Goal: Transaction & Acquisition: Subscribe to service/newsletter

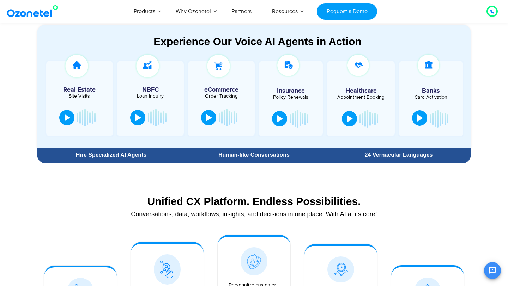
click at [420, 118] on div at bounding box center [420, 118] width 6 height 7
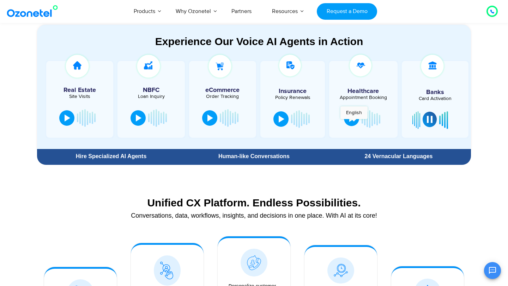
click at [352, 119] on div at bounding box center [352, 118] width 6 height 7
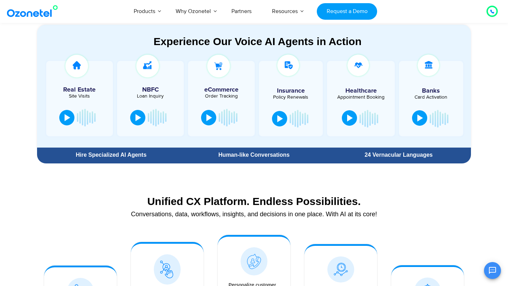
click at [350, 118] on div at bounding box center [350, 118] width 6 height 7
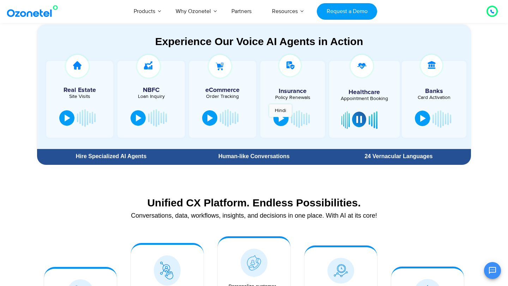
click at [280, 120] on div at bounding box center [282, 118] width 6 height 7
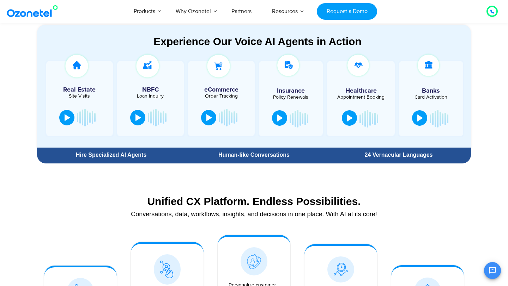
click at [280, 120] on div at bounding box center [280, 118] width 6 height 7
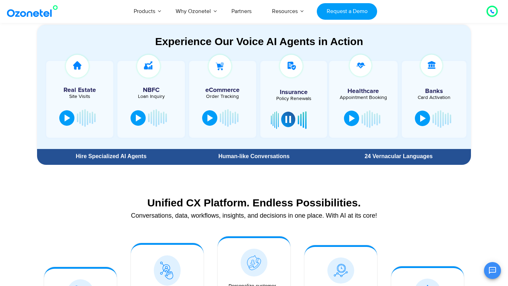
click at [288, 119] on div at bounding box center [288, 119] width 6 height 7
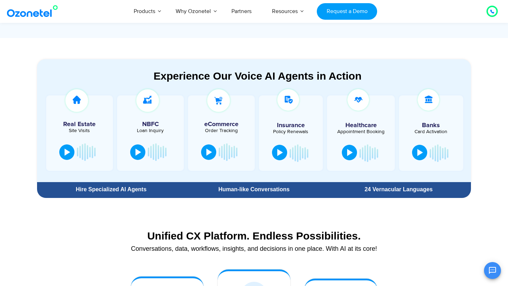
scroll to position [353, 0]
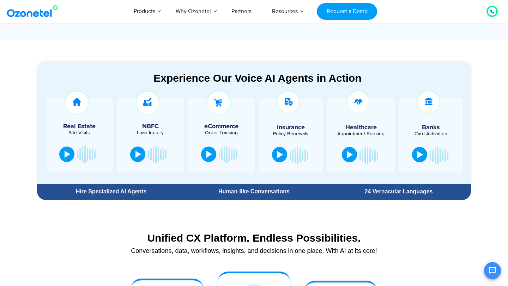
click at [315, 92] on section "Real Estate Site Visits NBFC Loan Inquiry" at bounding box center [257, 137] width 427 height 93
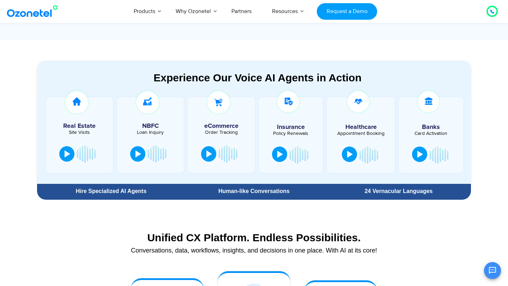
click at [426, 72] on div "Experience Our Voice AI Agents in Action" at bounding box center [257, 78] width 427 height 12
click at [402, 193] on div "24 Vernacular Languages" at bounding box center [399, 192] width 138 height 6
click at [252, 187] on div "Human-like Conversations" at bounding box center [254, 191] width 145 height 13
click at [253, 188] on div "Human-like Conversations" at bounding box center [254, 191] width 145 height 13
click at [258, 192] on div "Human-like Conversations" at bounding box center [254, 192] width 138 height 6
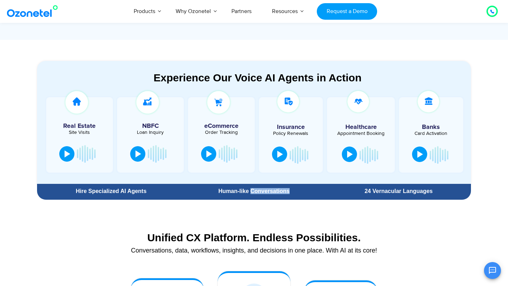
click at [258, 192] on div "Human-like Conversations" at bounding box center [254, 192] width 138 height 6
click at [120, 189] on div "Hire Specialized AI Agents" at bounding box center [111, 192] width 141 height 6
click at [121, 189] on div "Hire Specialized AI Agents" at bounding box center [111, 192] width 141 height 6
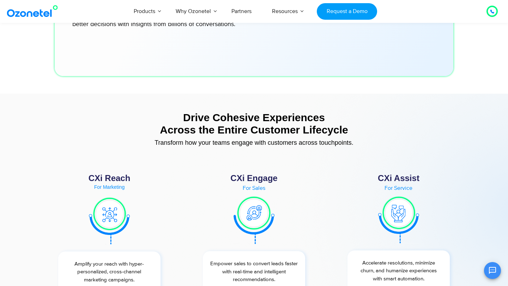
scroll to position [2510, 0]
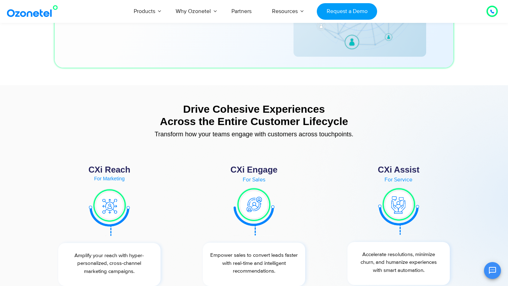
click at [274, 102] on div "Drive Cohesive Experiences Across the Entire Customer Lifecycle Transform how y…" at bounding box center [254, 121] width 434 height 45
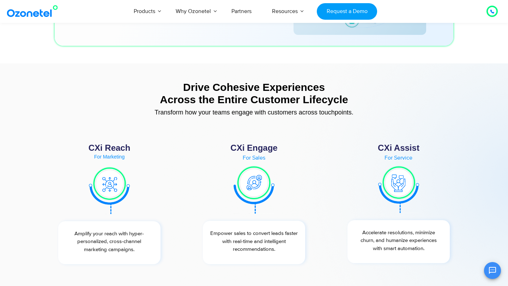
scroll to position [2555, 0]
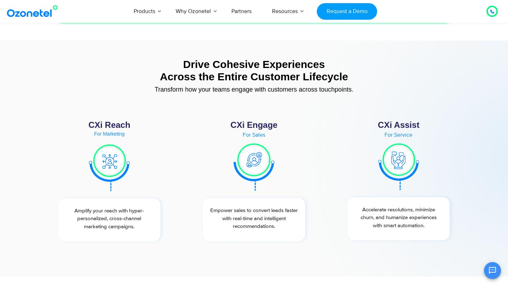
click at [249, 157] on img at bounding box center [253, 166] width 41 height 49
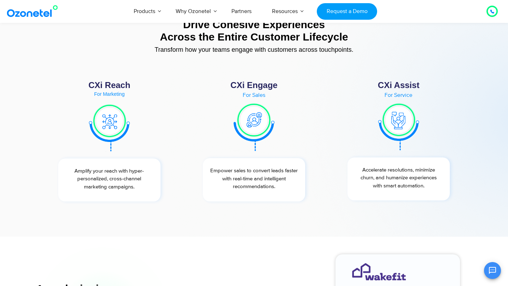
scroll to position [2609, 0]
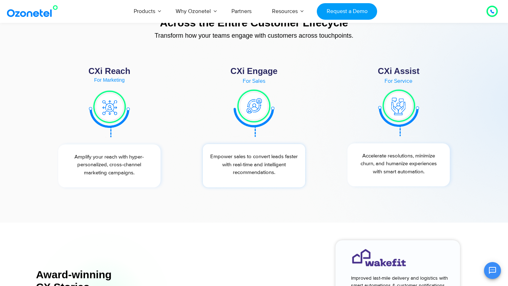
click at [256, 165] on p "Empower sales to convert leads faster with real-time and intelligent recommenda…" at bounding box center [253, 165] width 95 height 24
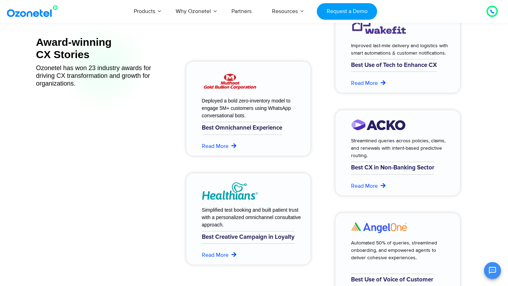
scroll to position [2857, 0]
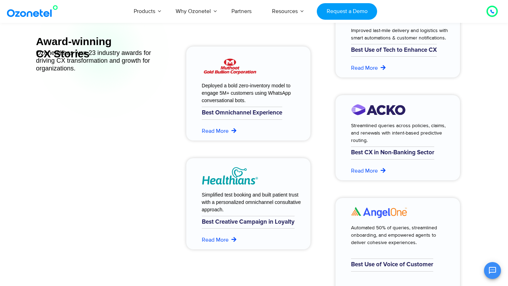
click at [238, 110] on h6 "Best Omnichannel Experience" at bounding box center [242, 113] width 80 height 13
click at [238, 111] on h6 "Best Omnichannel Experience" at bounding box center [242, 113] width 80 height 13
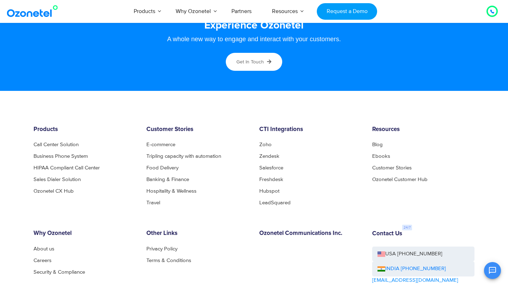
scroll to position [3756, 0]
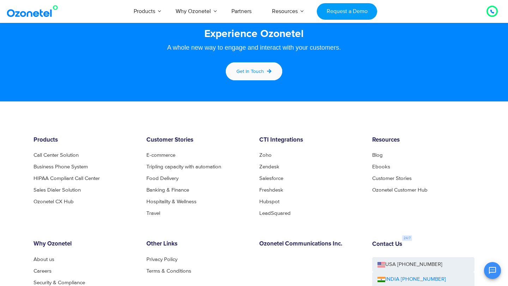
click at [267, 66] on link "Get in touch" at bounding box center [254, 71] width 59 height 20
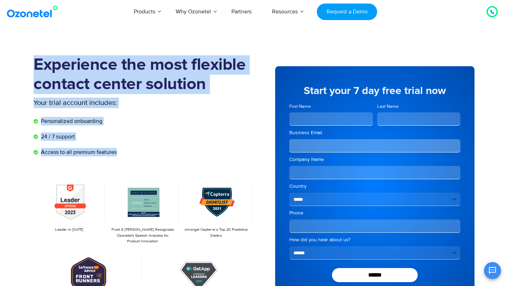
drag, startPoint x: 117, startPoint y: 152, endPoint x: 34, endPoint y: 39, distance: 140.0
click at [34, 39] on section "Experience the most flexible contact center solution Your trial account include…" at bounding box center [254, 195] width 508 height 314
click at [124, 75] on h1 "Experience the most flexible contact center solution" at bounding box center [144, 74] width 220 height 39
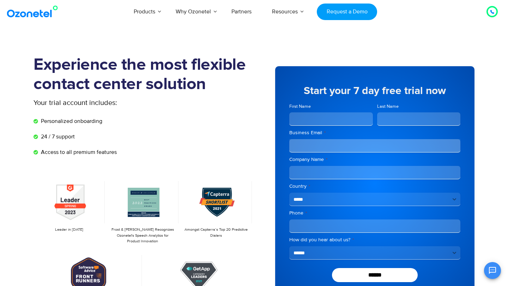
click at [125, 75] on h1 "Experience the most flexible contact center solution" at bounding box center [144, 74] width 220 height 39
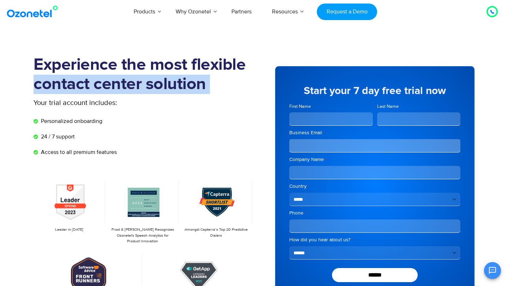
click at [125, 75] on h1 "Experience the most flexible contact center solution" at bounding box center [144, 74] width 220 height 39
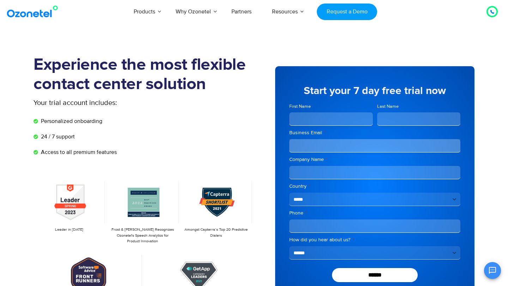
click at [118, 128] on li "Personalized onboarding" at bounding box center [144, 123] width 220 height 12
click at [119, 127] on li "Personalized onboarding" at bounding box center [144, 123] width 220 height 12
click at [118, 126] on li "Personalized onboarding" at bounding box center [144, 123] width 220 height 12
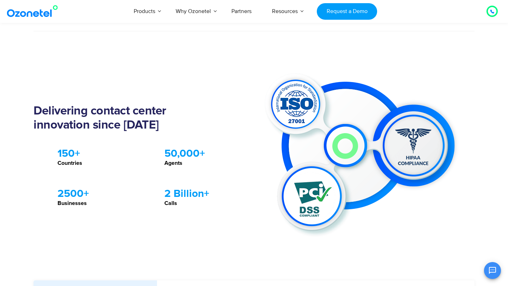
scroll to position [633, 0]
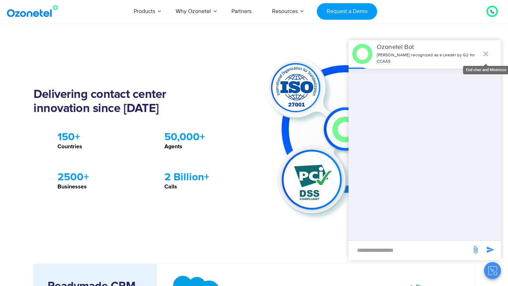
click at [487, 53] on icon "end chat or minimize" at bounding box center [485, 54] width 8 height 8
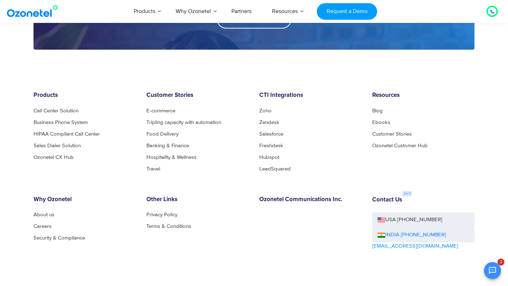
scroll to position [1128, 0]
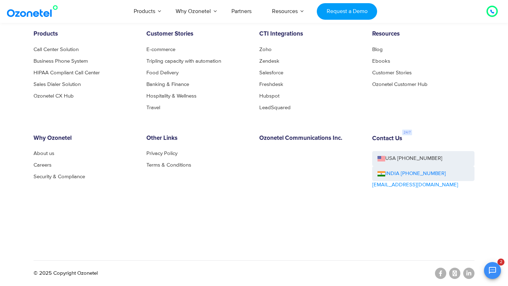
click at [223, 165] on li "Terms & Conditions" at bounding box center [197, 165] width 102 height 5
